Goal: Use online tool/utility: Utilize a website feature to perform a specific function

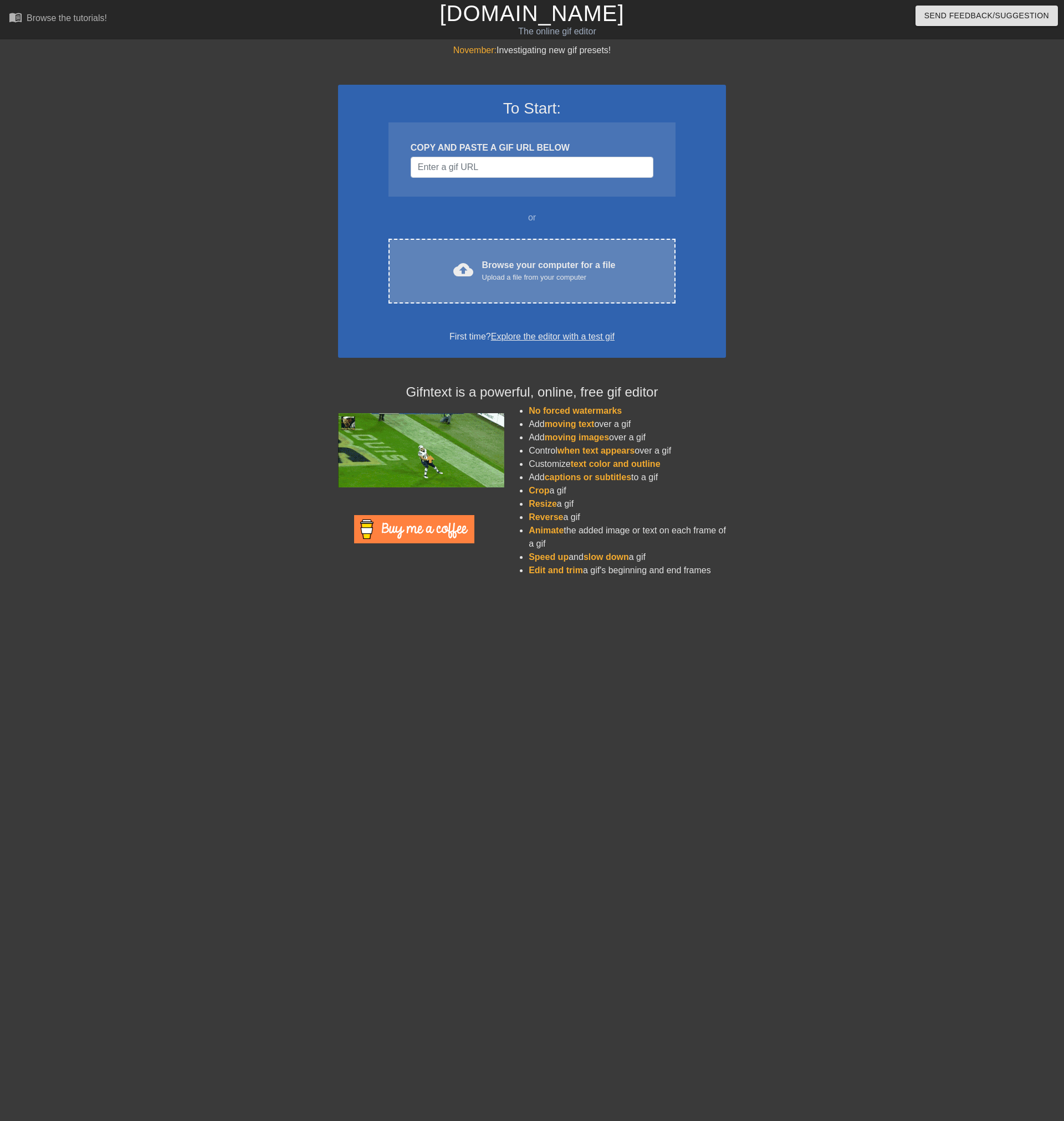
click at [509, 268] on div "Browse your computer for a file Upload a file from your computer" at bounding box center [549, 271] width 134 height 25
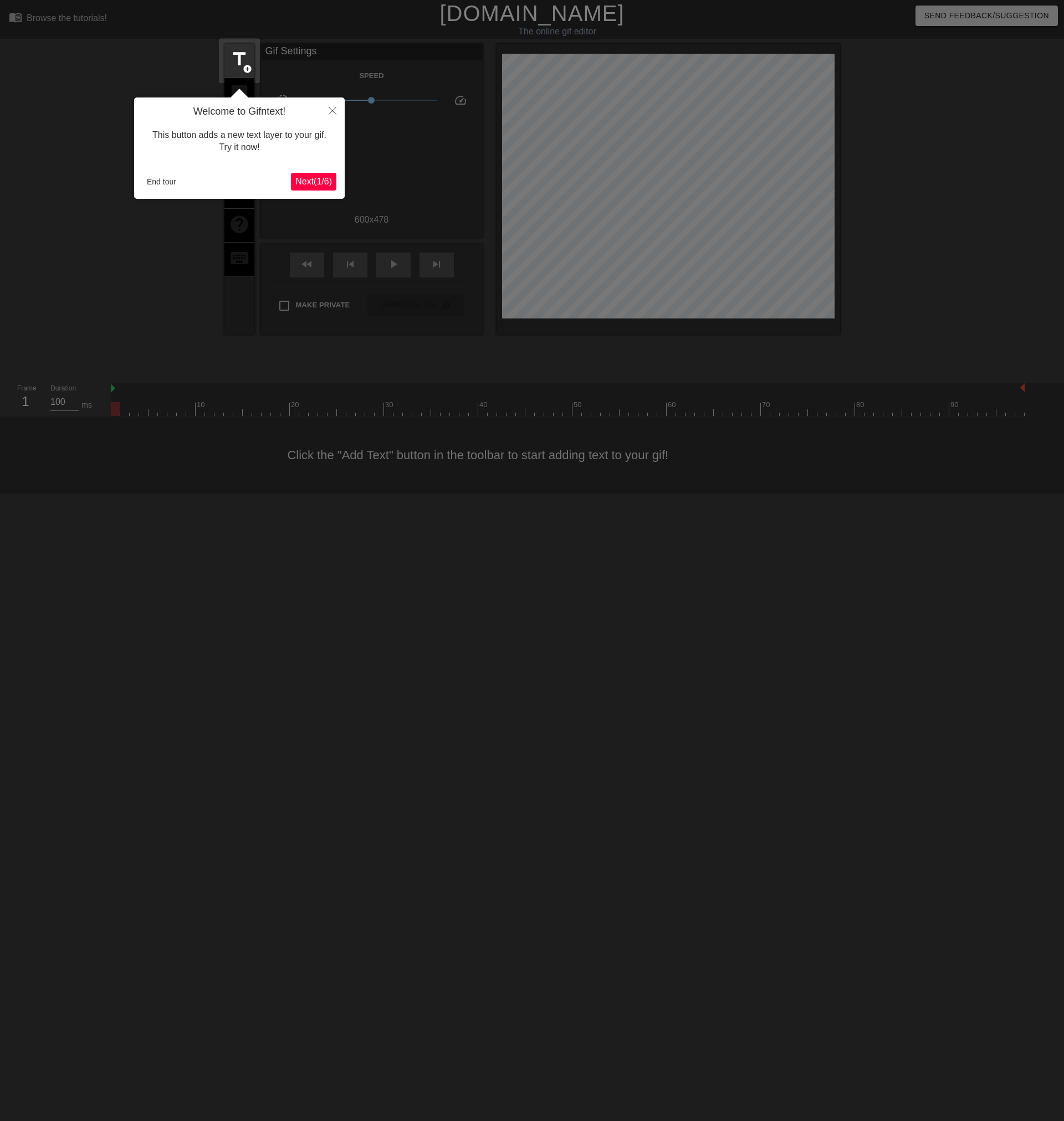
click at [308, 179] on span "Next ( 1 / 6 )" at bounding box center [314, 181] width 37 height 9
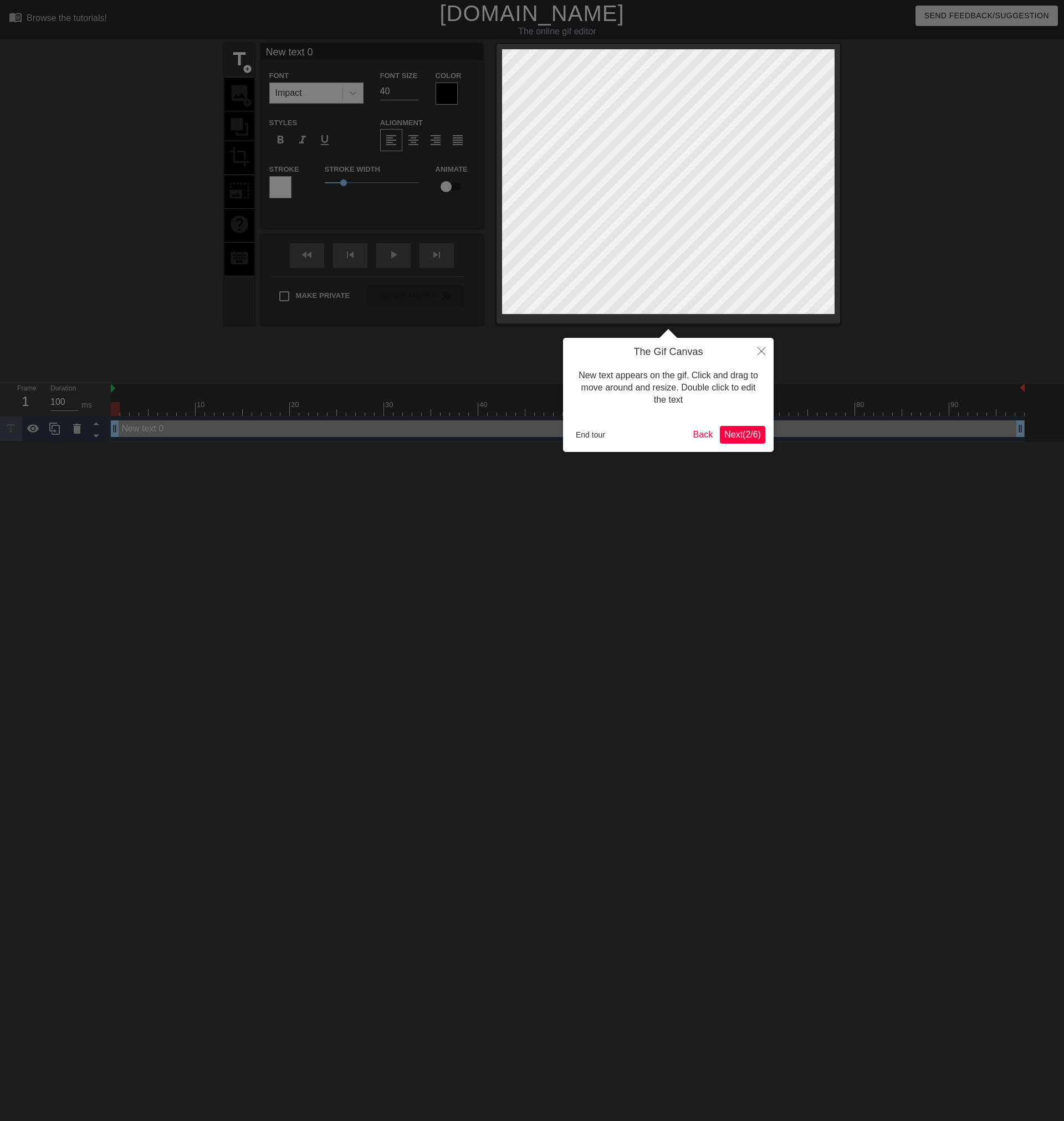
click at [735, 437] on span "Next ( 2 / 6 )" at bounding box center [743, 434] width 37 height 9
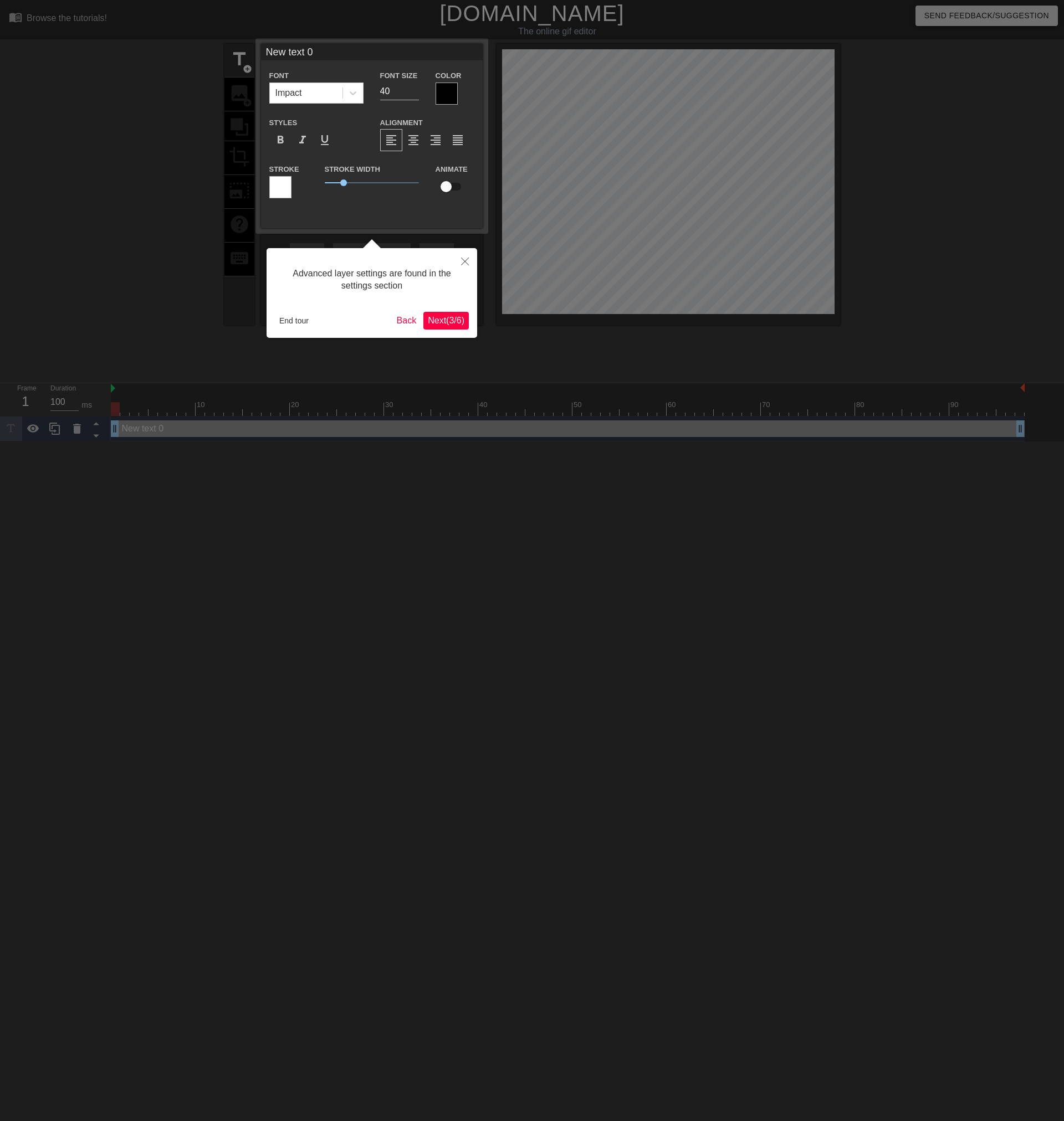
click at [450, 319] on span "Next ( 3 / 6 )" at bounding box center [446, 320] width 37 height 9
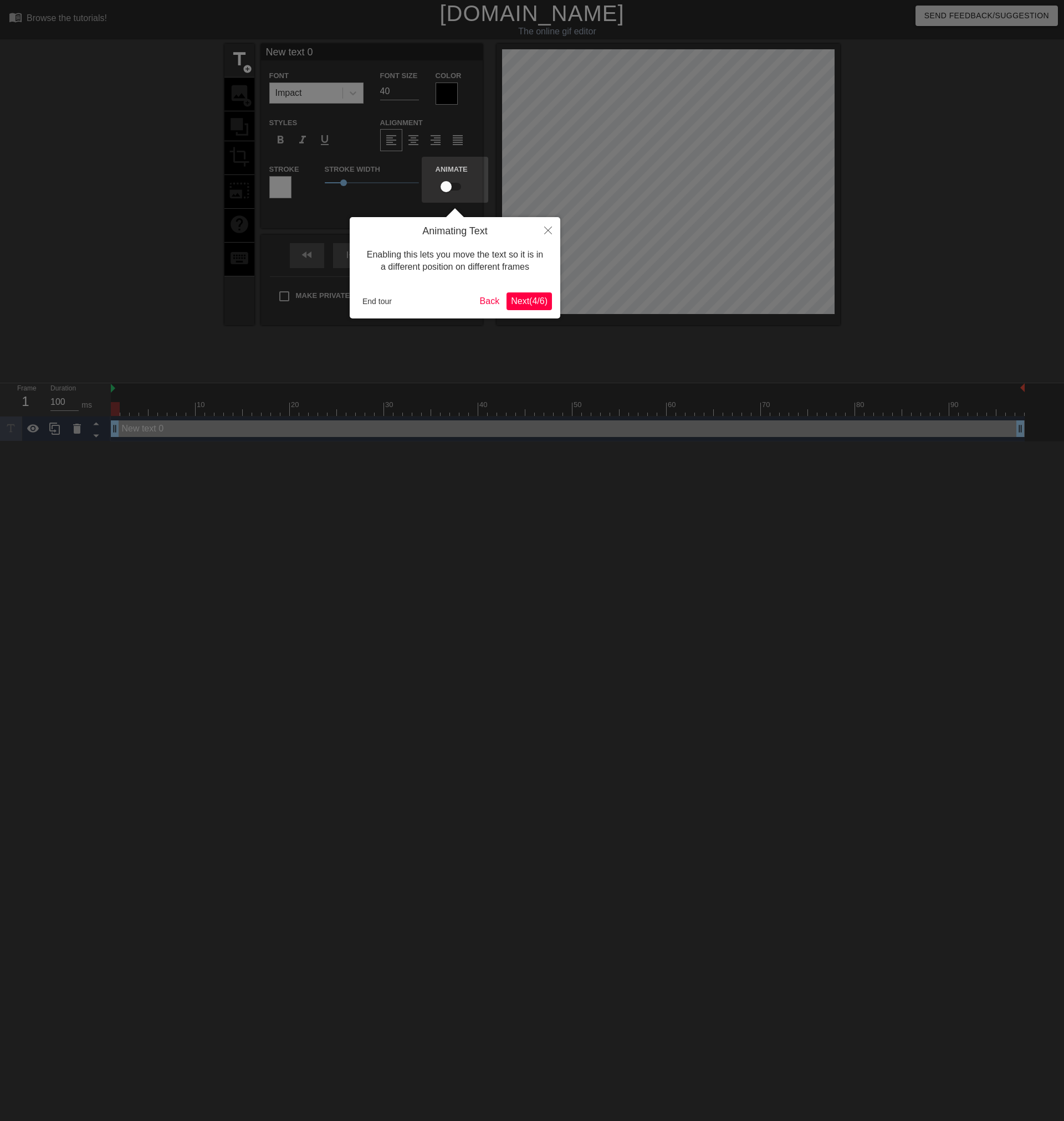
click at [525, 304] on span "Next ( 4 / 6 )" at bounding box center [529, 301] width 37 height 9
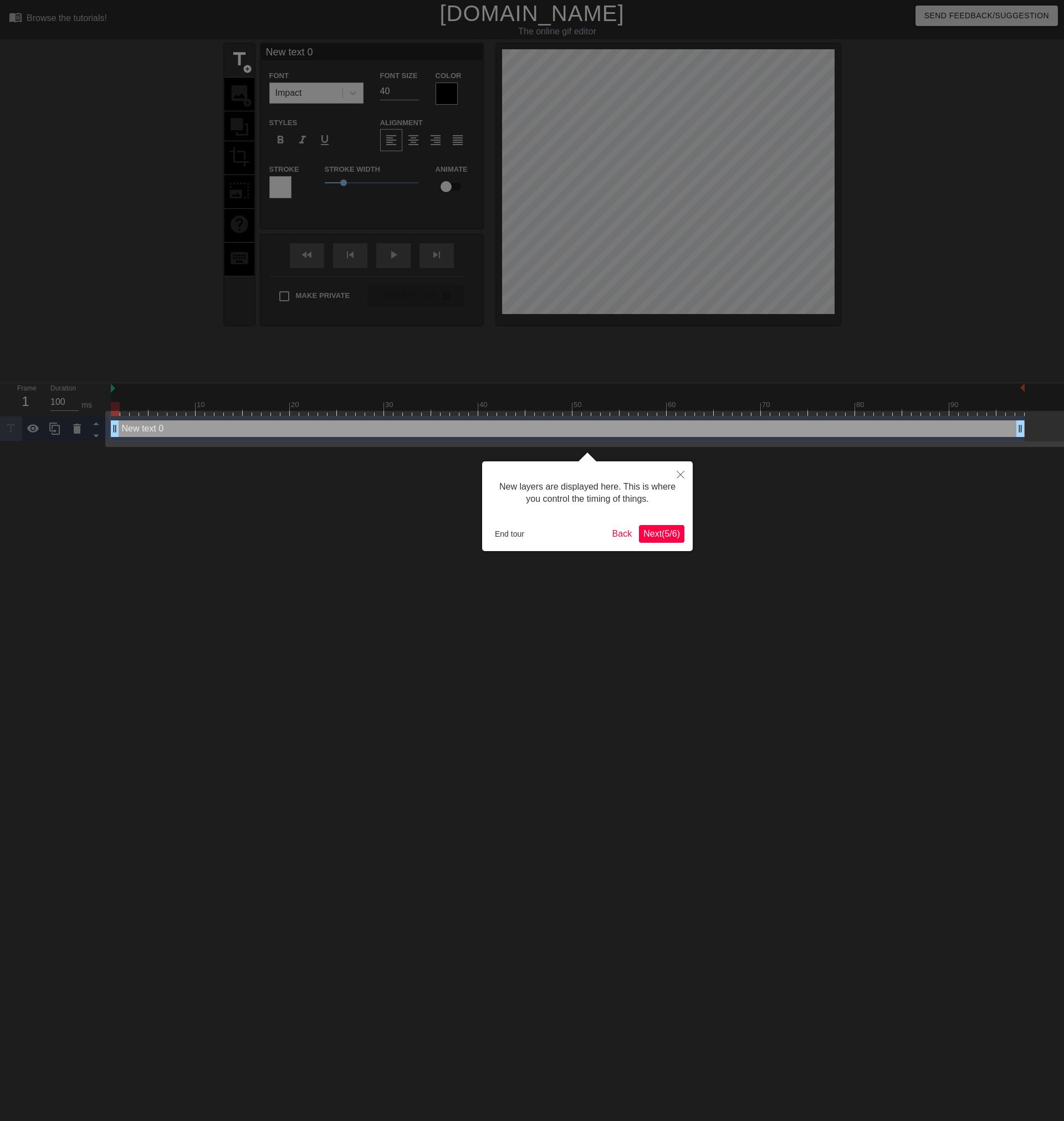
click at [665, 534] on span "Next ( 5 / 6 )" at bounding box center [662, 533] width 37 height 9
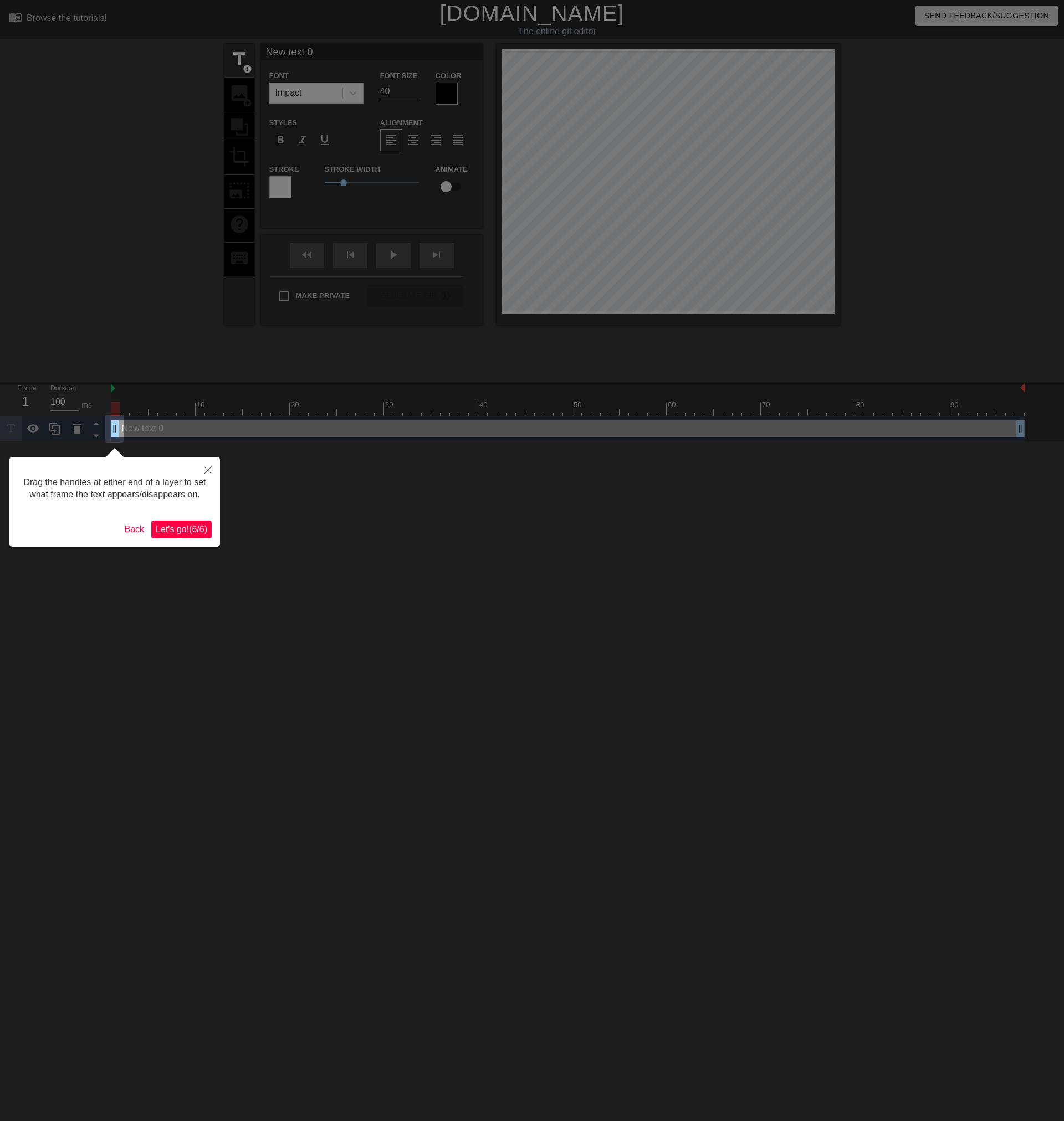
click at [182, 526] on span "Let's go! ( 6 / 6 )" at bounding box center [181, 529] width 52 height 9
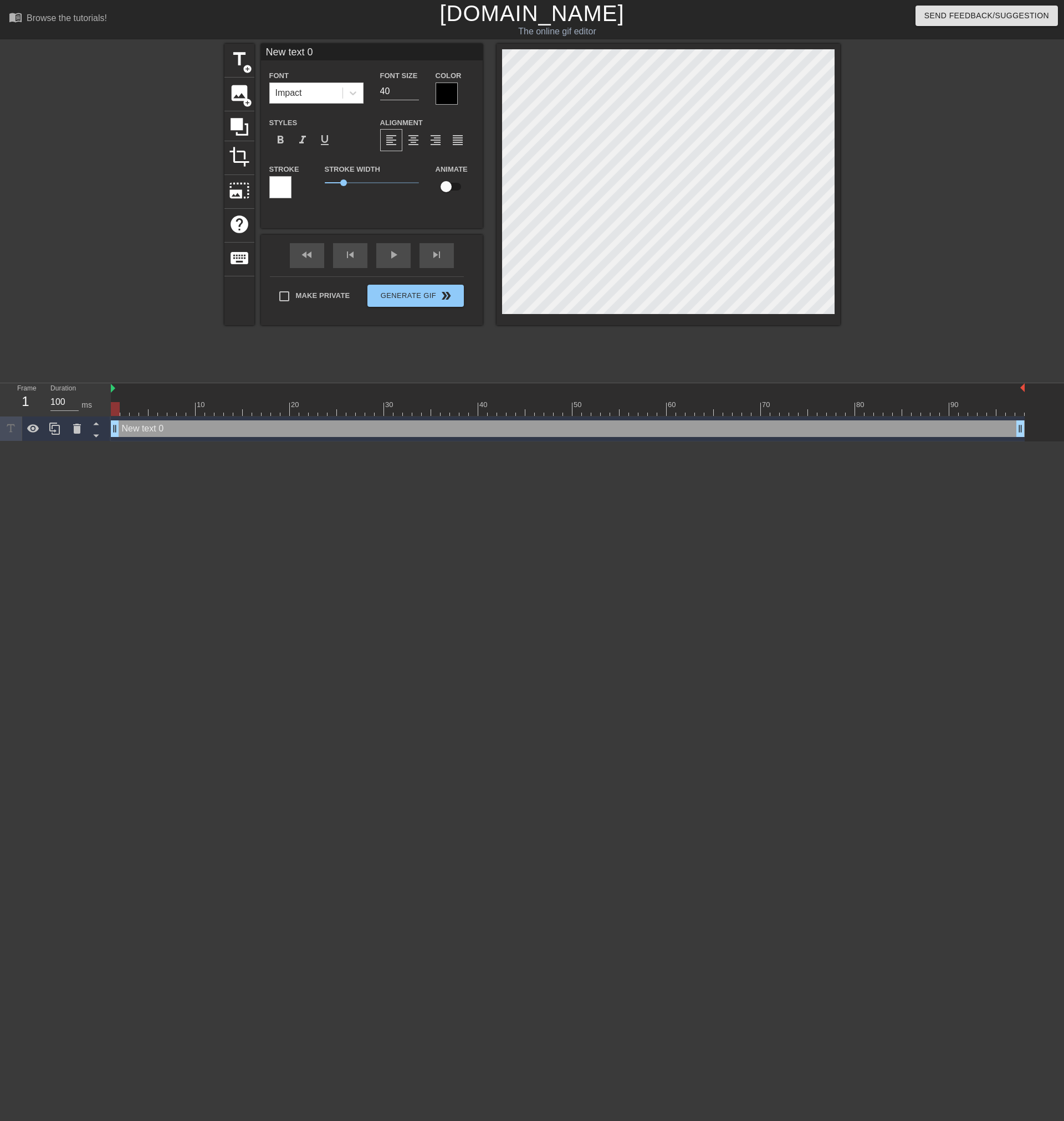
scroll to position [2, 1]
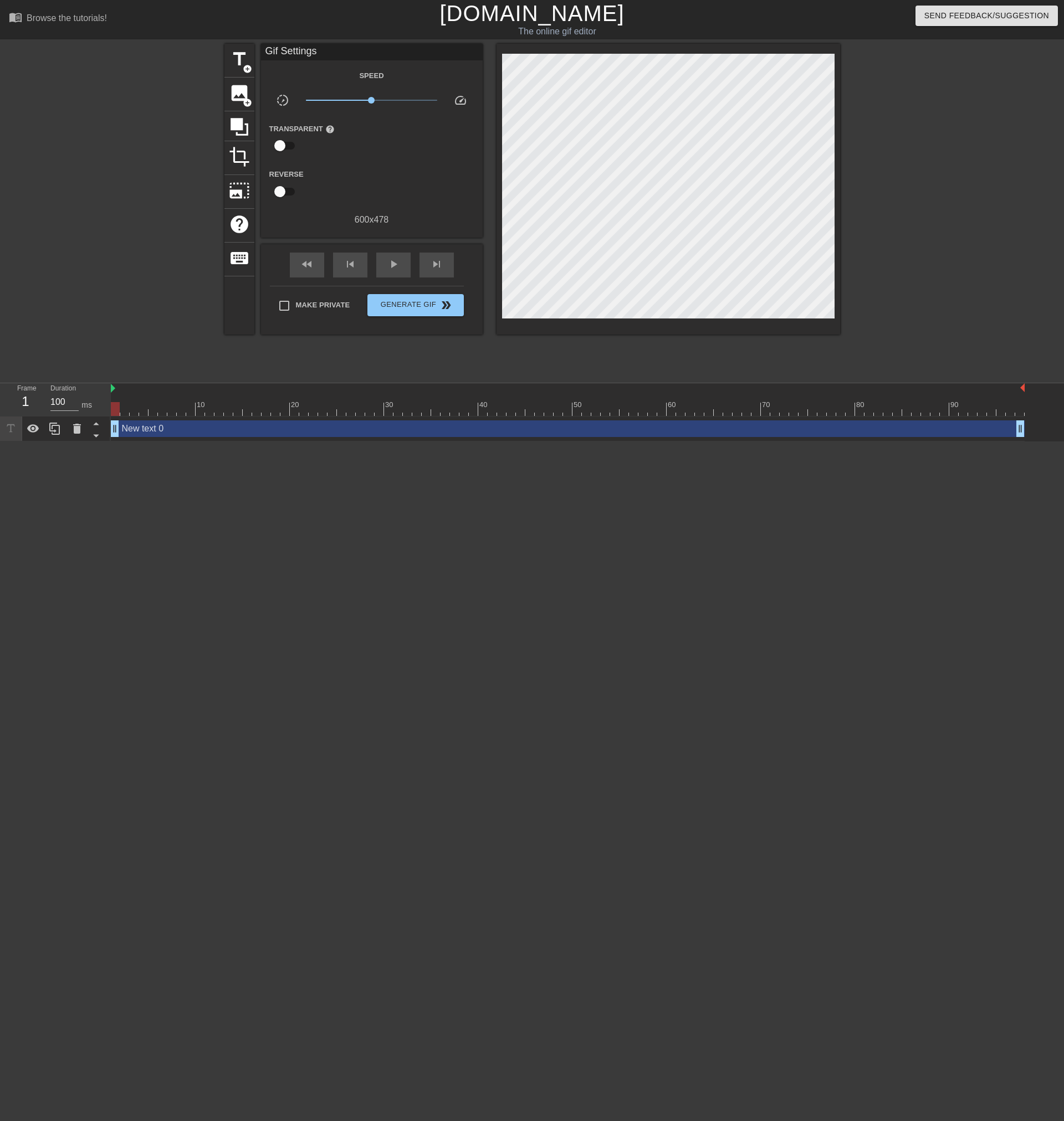
click at [948, 164] on div at bounding box center [936, 210] width 166 height 332
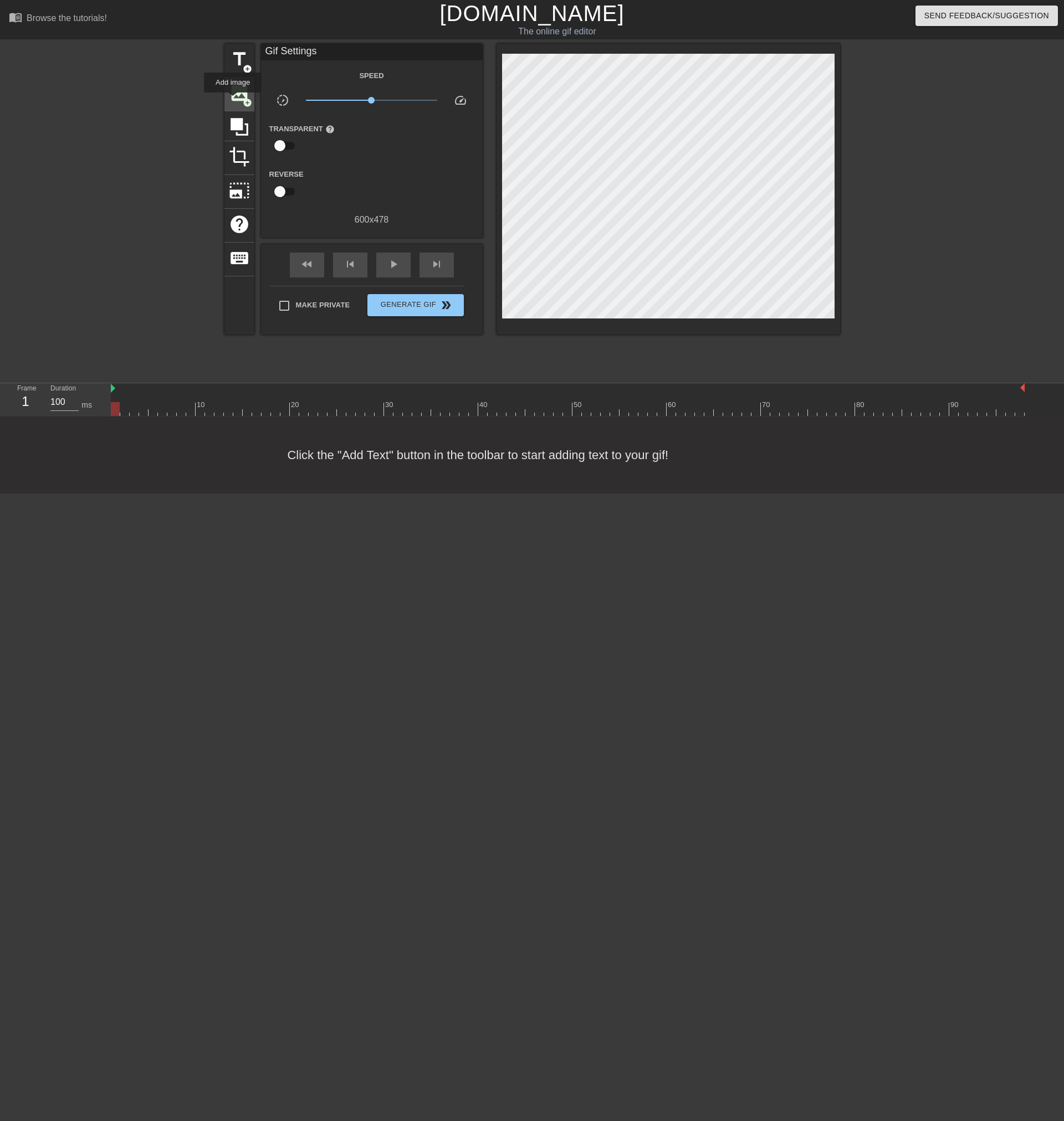
click at [233, 100] on span "image" at bounding box center [240, 93] width 21 height 21
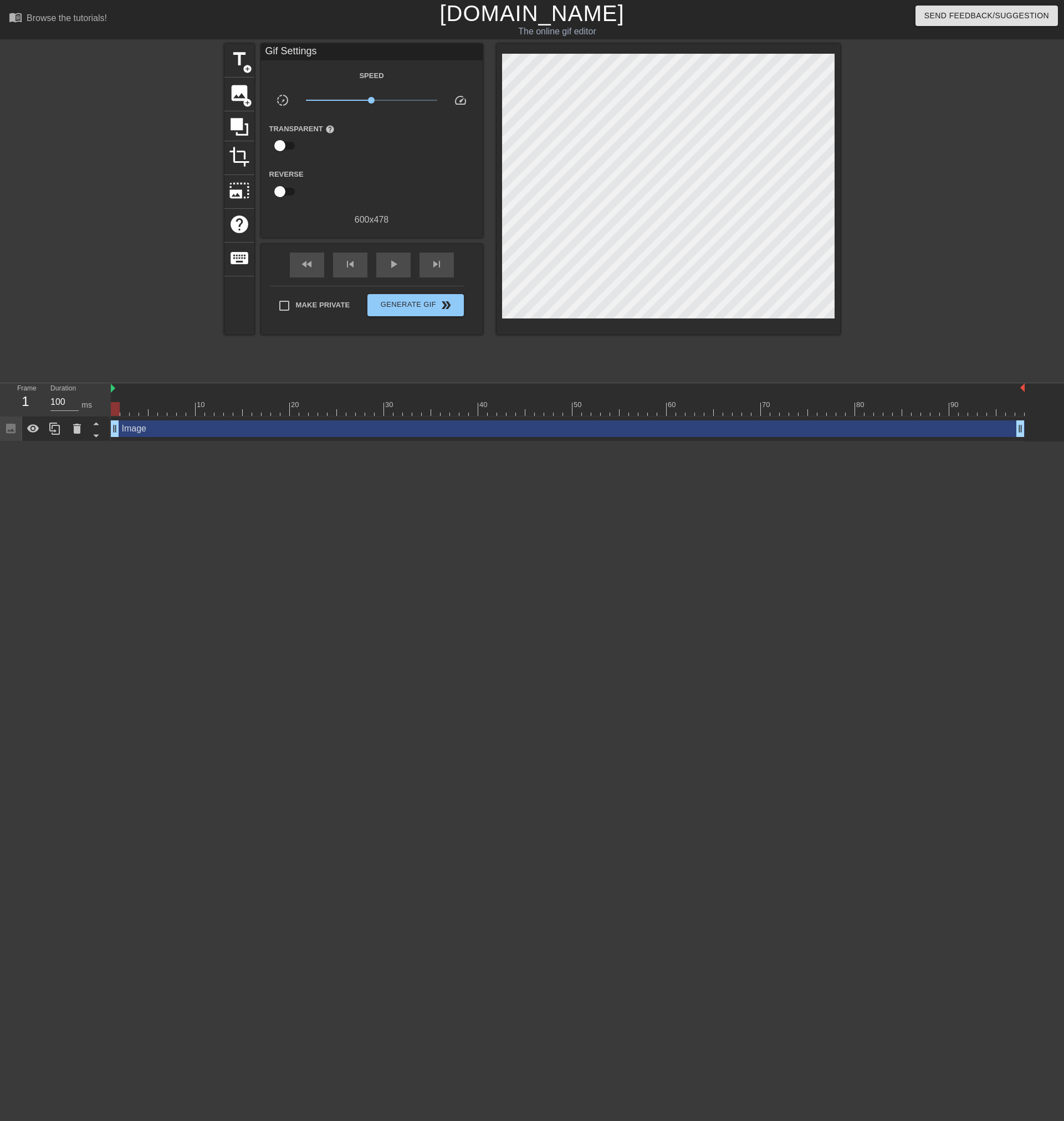
drag, startPoint x: 114, startPoint y: 429, endPoint x: 40, endPoint y: 413, distance: 75.7
click at [40, 413] on div "Frame 1 Duration 100 ms 10 20 30 40 50 60 70 80 90 Image drag_handle drag_handle" at bounding box center [532, 412] width 1064 height 58
click at [406, 308] on span "Generate Gif double_arrow" at bounding box center [415, 305] width 87 height 13
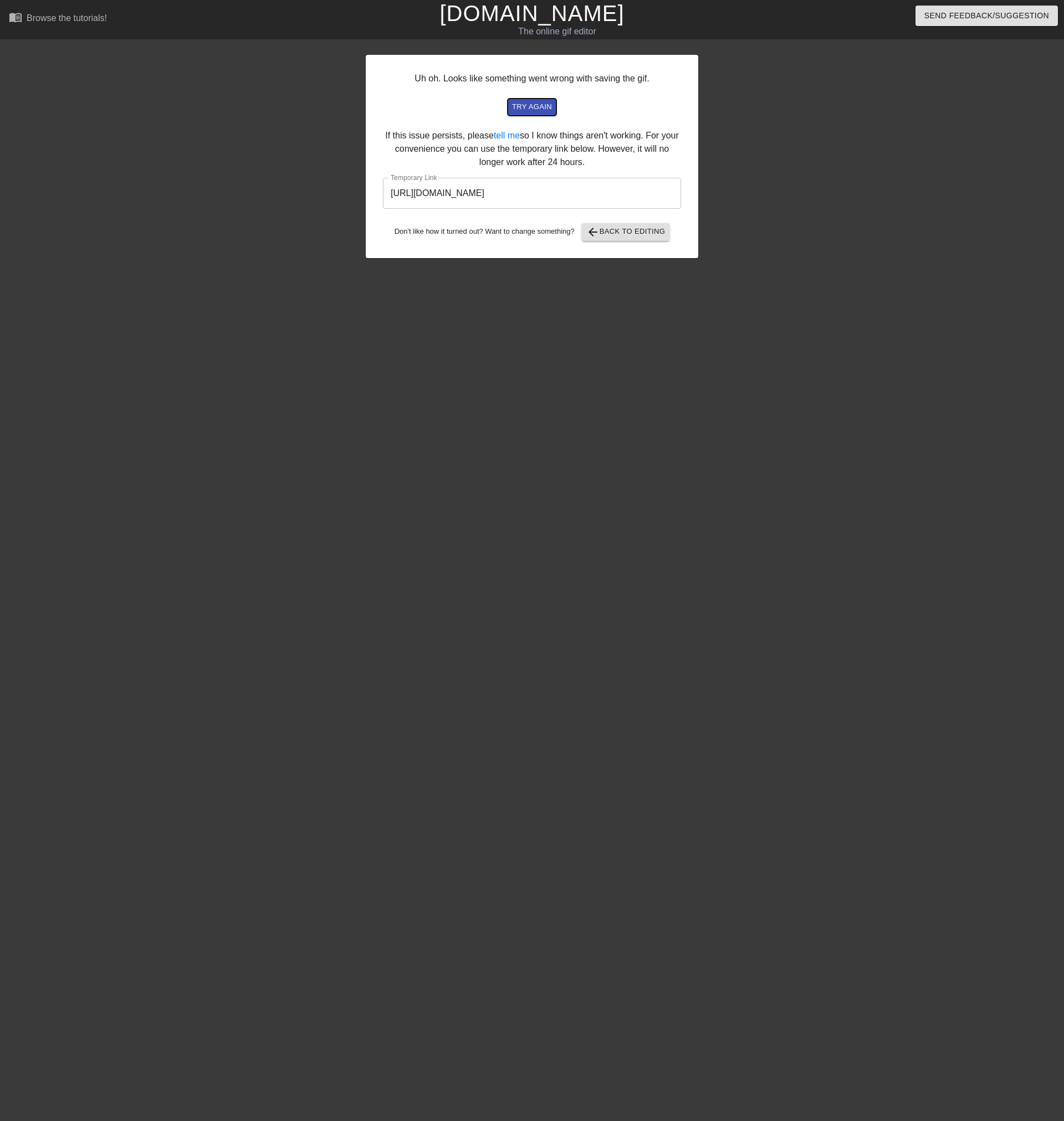
click at [531, 109] on span "try again" at bounding box center [532, 107] width 40 height 13
